Goal: Check status: Check status

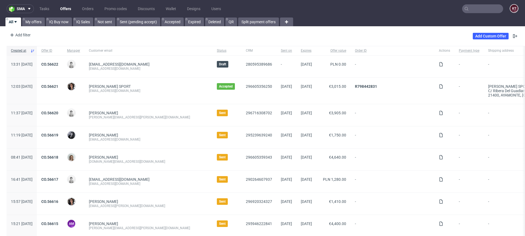
click at [480, 5] on input "text" at bounding box center [482, 8] width 41 height 9
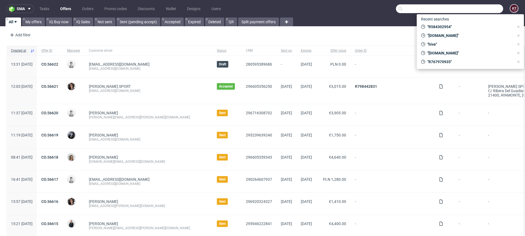
paste input "R854004189"
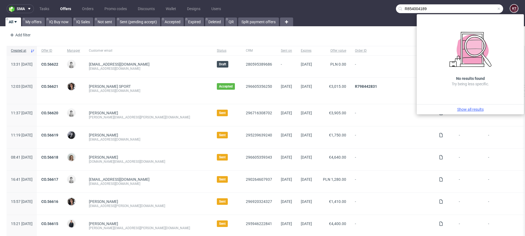
type input "R854004189"
click at [476, 111] on link "Show all results" at bounding box center [470, 109] width 103 height 5
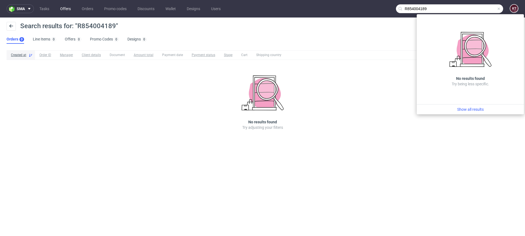
click at [68, 11] on link "Offers" at bounding box center [65, 8] width 17 height 9
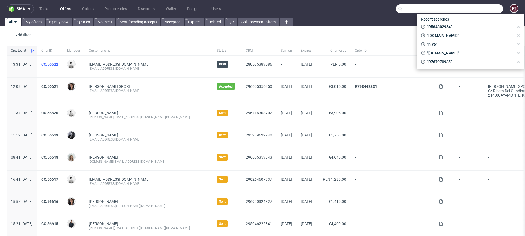
click at [58, 66] on link "CO.56622" at bounding box center [49, 64] width 17 height 4
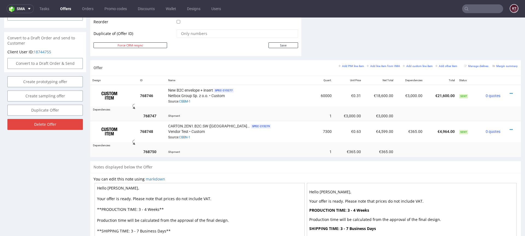
scroll to position [286, 0]
